Goal: Communication & Community: Answer question/provide support

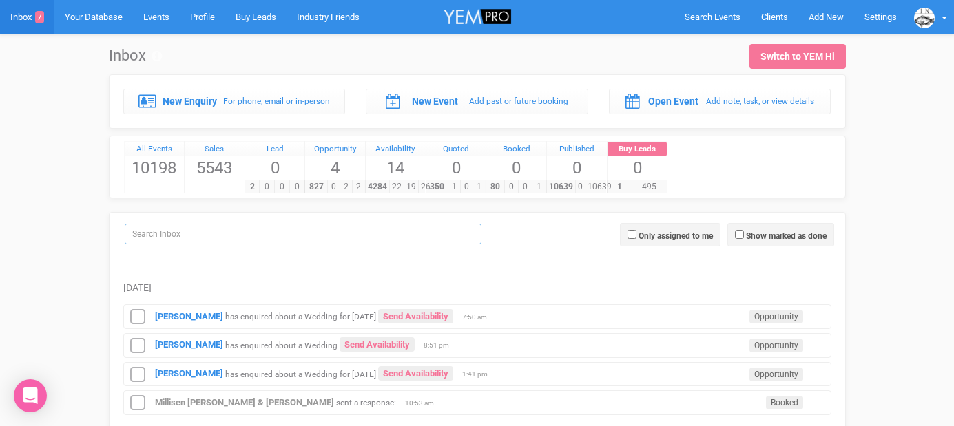
click at [200, 233] on input "search" at bounding box center [303, 234] width 357 height 21
paste input "[PERSON_NAME]"
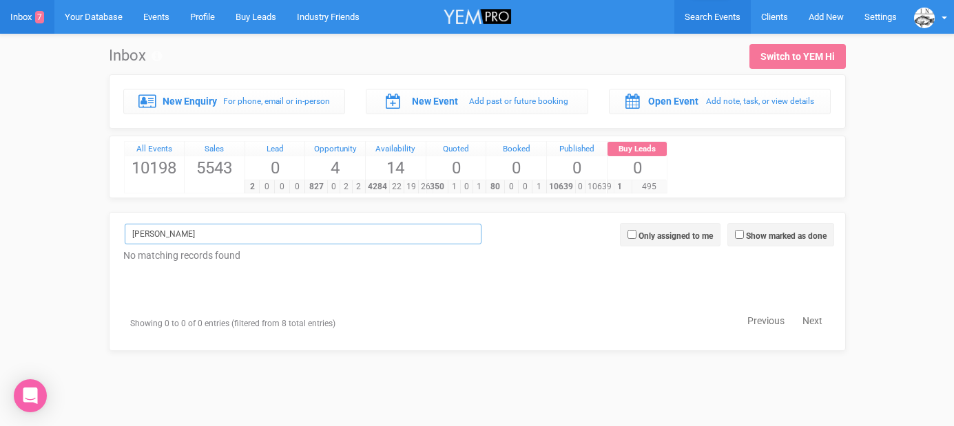
type input "[PERSON_NAME]"
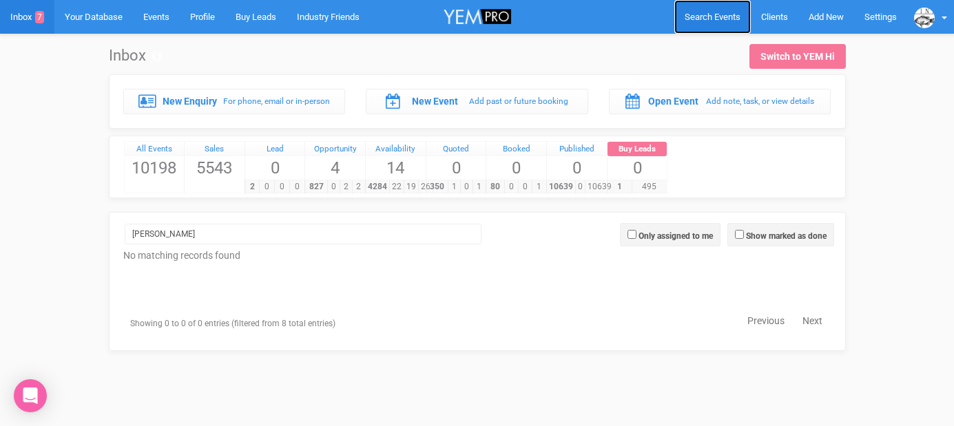
click at [712, 17] on span "Search Events" at bounding box center [713, 17] width 56 height 10
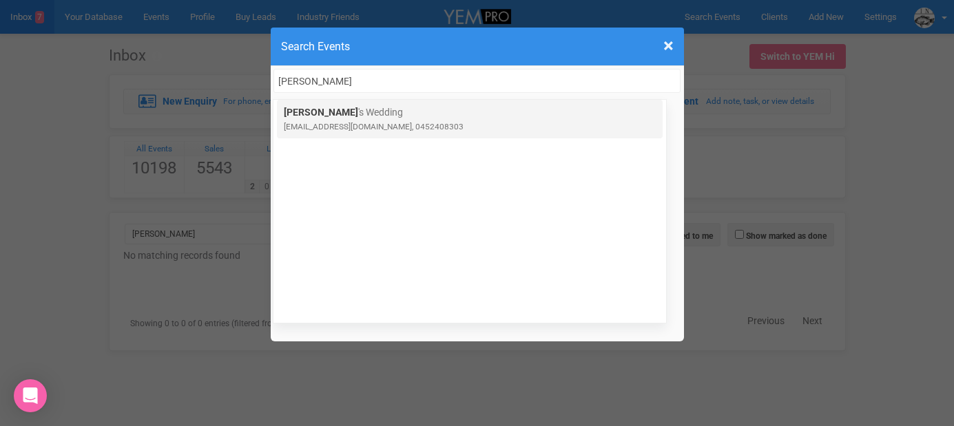
type input "[PERSON_NAME]"
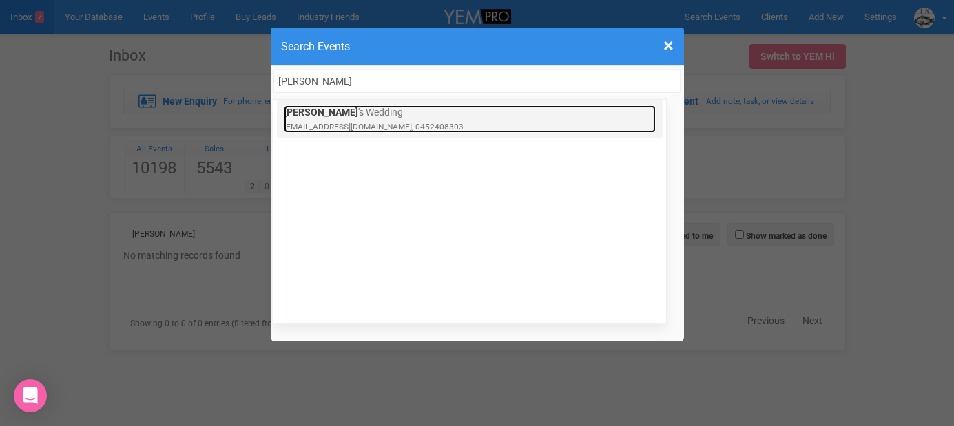
click at [337, 122] on small "[EMAIL_ADDRESS][DOMAIN_NAME], 0452408303" at bounding box center [374, 127] width 180 height 10
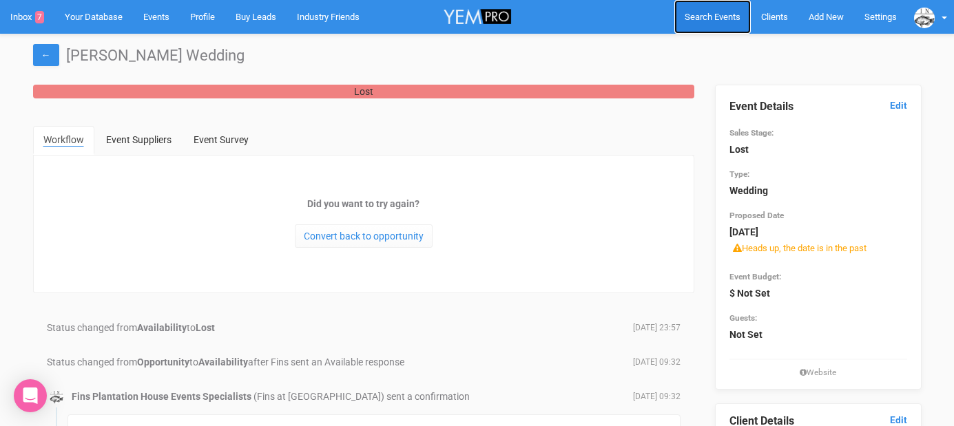
click at [701, 8] on link "Search Events" at bounding box center [712, 17] width 76 height 34
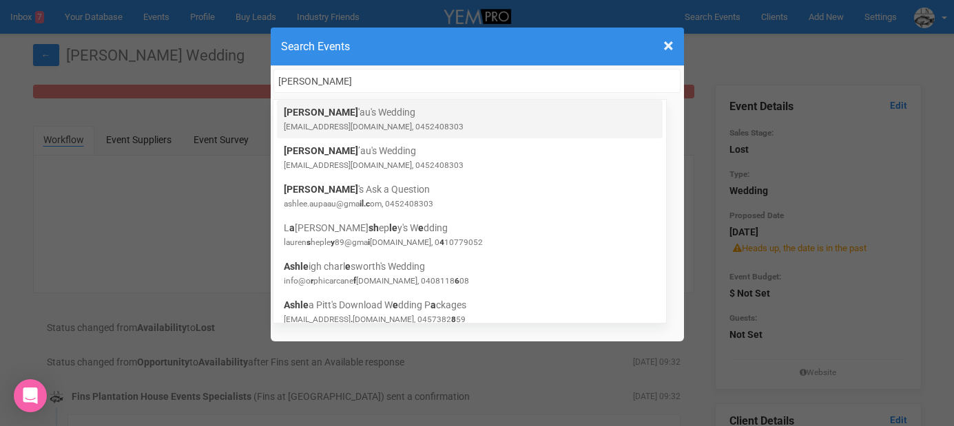
type input "ashlee aupa"
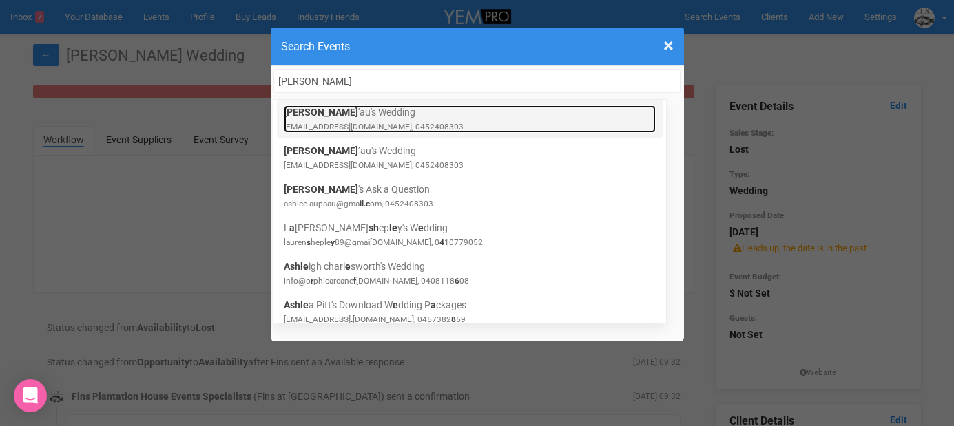
click at [439, 118] on link "Ashlee Aupa 'au's Wedding ashlee.aupaau@gmail.com, 0452408303" at bounding box center [470, 119] width 372 height 28
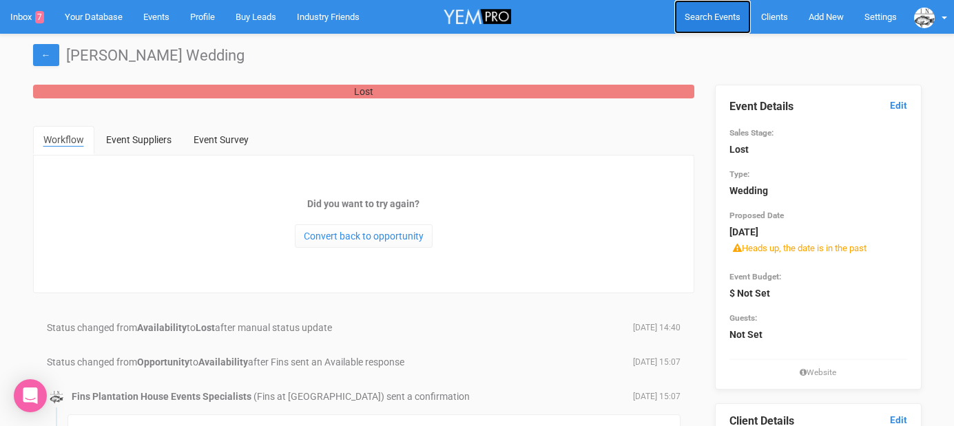
click at [697, 19] on span "Search Events" at bounding box center [713, 17] width 56 height 10
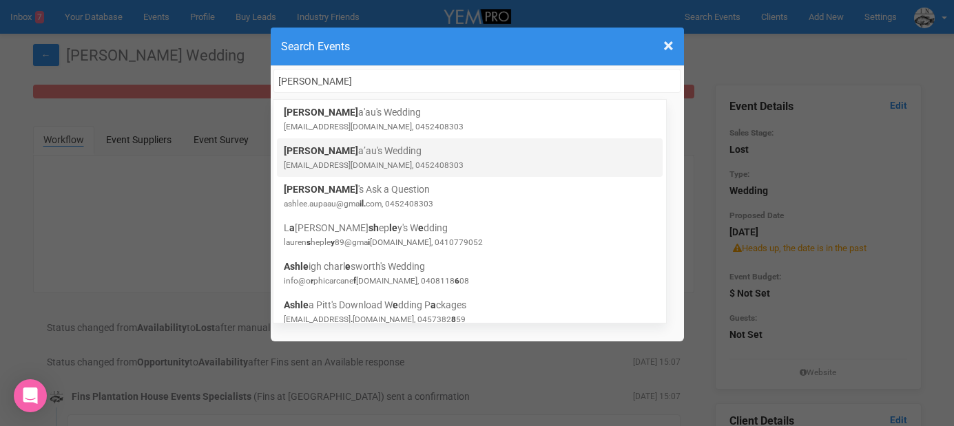
type input "Ashlee aup"
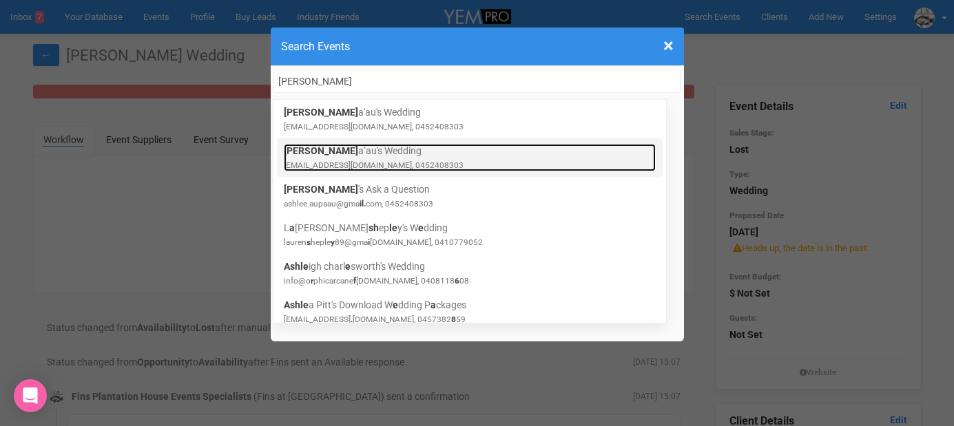
click at [384, 162] on small "[EMAIL_ADDRESS][DOMAIN_NAME], 0452408303" at bounding box center [374, 165] width 180 height 10
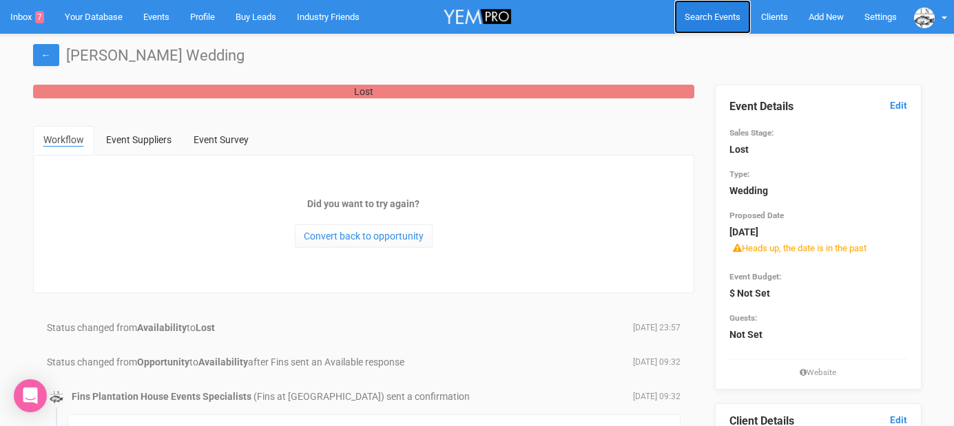
click at [693, 15] on span "Search Events" at bounding box center [713, 17] width 56 height 10
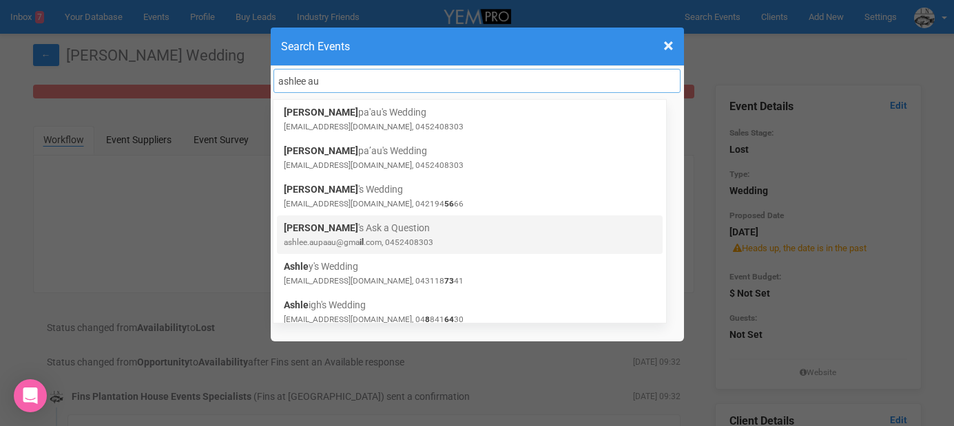
type input "ashlee au"
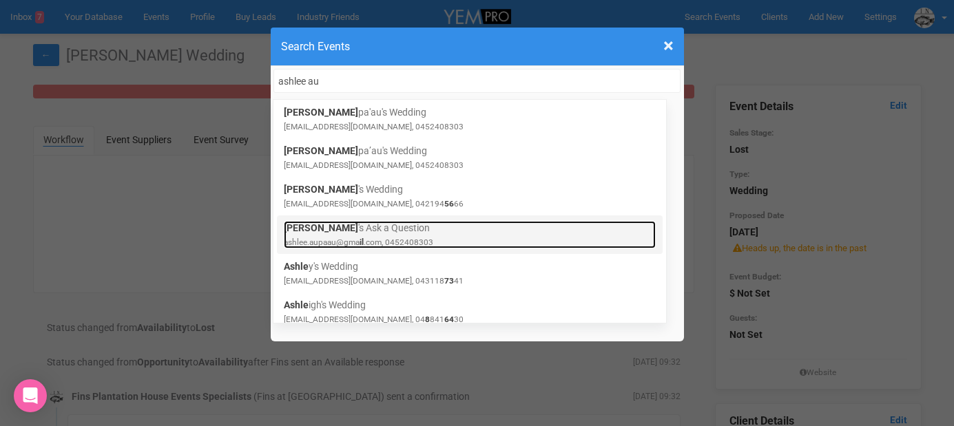
click at [385, 229] on link "Ashlee 's Ask a Question ashlee.aupaau@gma il .com, 0452408303" at bounding box center [470, 235] width 372 height 28
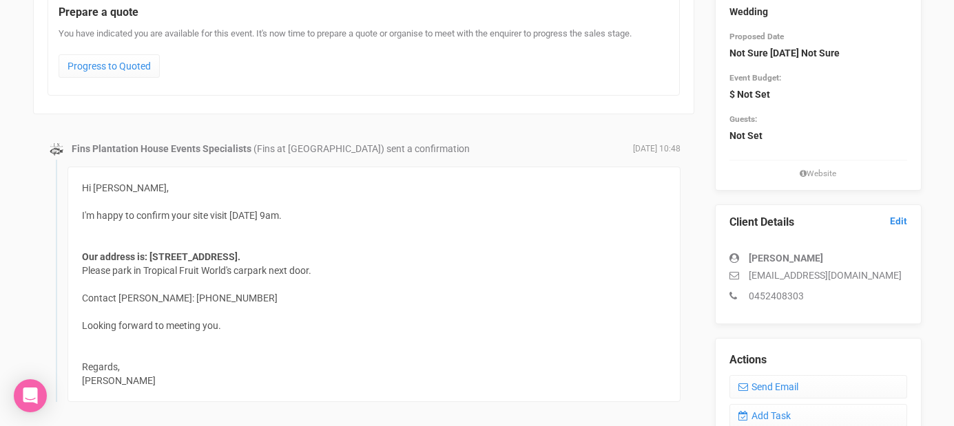
scroll to position [181, 0]
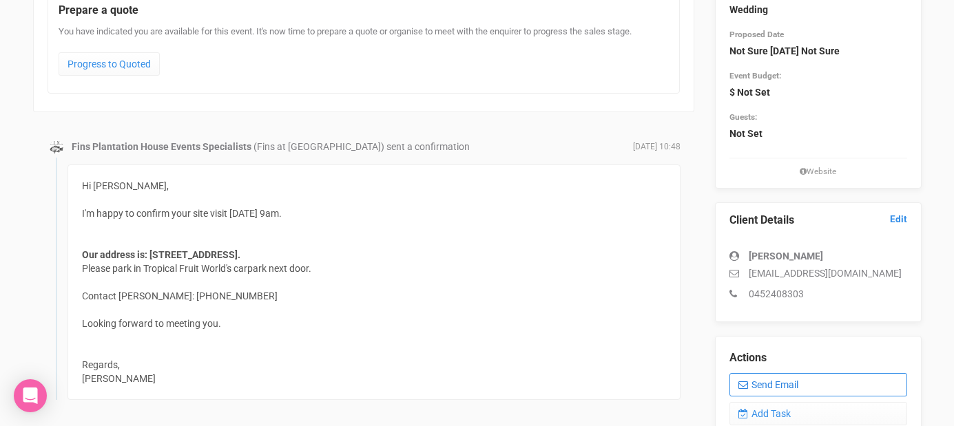
click at [758, 391] on link "Send Email" at bounding box center [818, 384] width 178 height 23
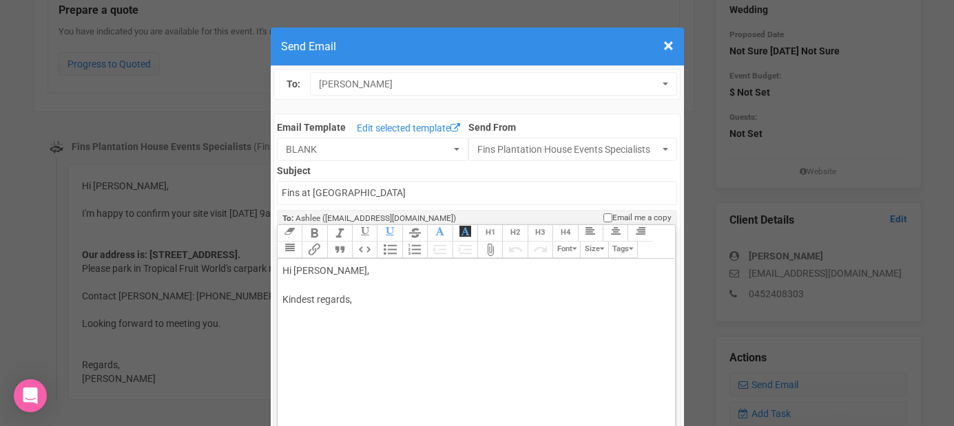
click at [361, 284] on div "Hi [PERSON_NAME], Kindest regards," at bounding box center [473, 300] width 383 height 72
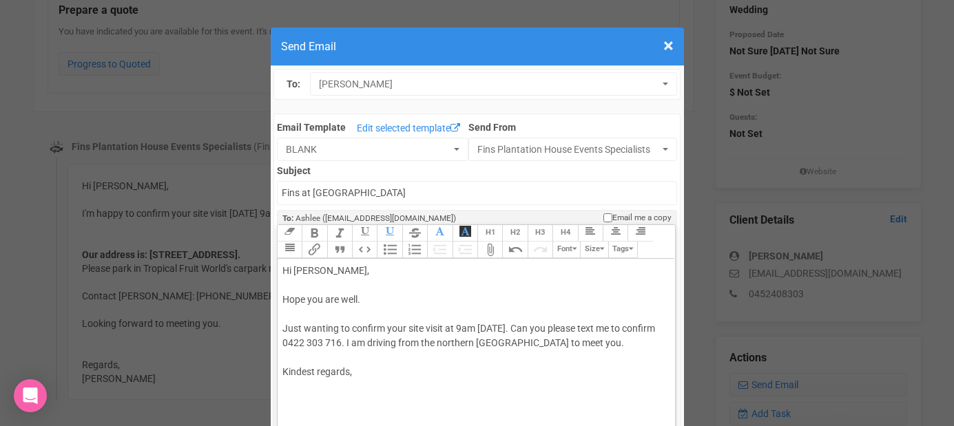
click at [351, 383] on div "Hi [PERSON_NAME], Hope you are well. Just wanting to confirm your site visit at…" at bounding box center [473, 336] width 383 height 145
type trix-editor "<div>Hi [PERSON_NAME],<br><br>Hope you are well.&nbsp;<br><br>Just wanting to c…"
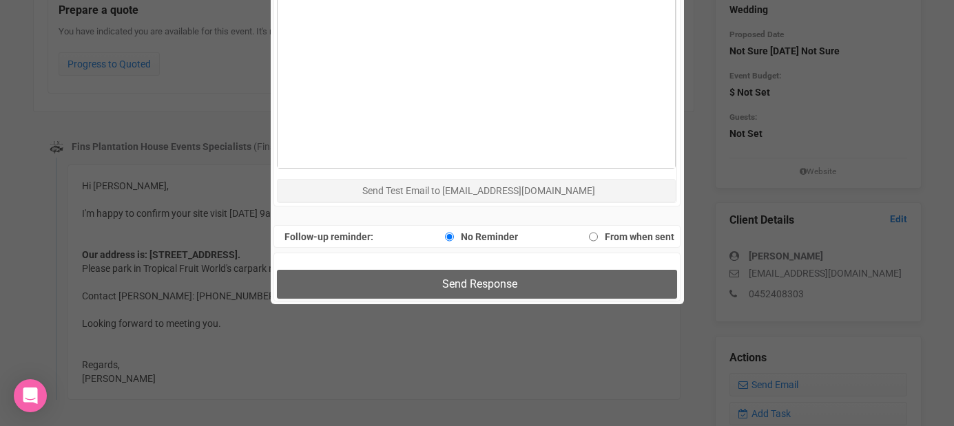
scroll to position [729, 0]
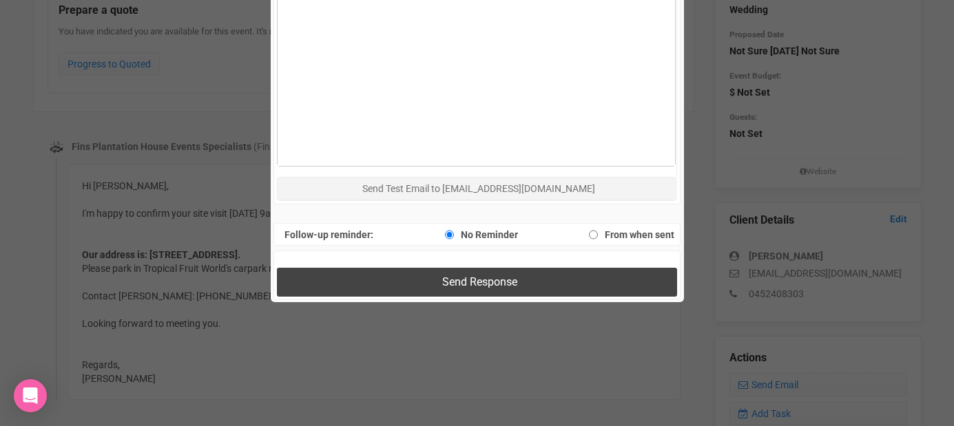
click at [384, 275] on button "Send Response" at bounding box center [477, 282] width 400 height 28
